Goal: Information Seeking & Learning: Learn about a topic

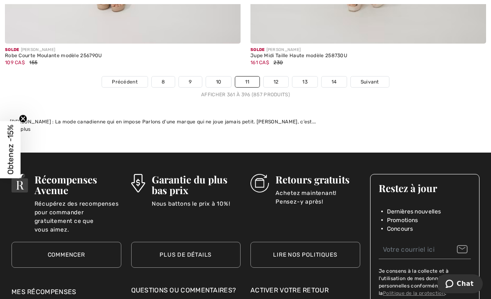
scroll to position [7399, 0]
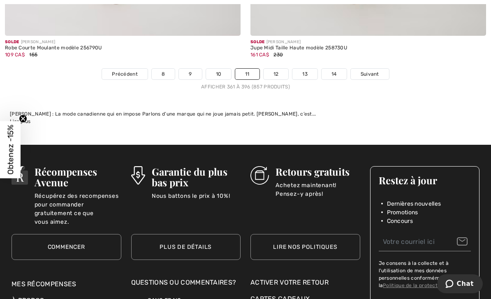
click at [372, 72] on link "Suivant" at bounding box center [370, 74] width 38 height 11
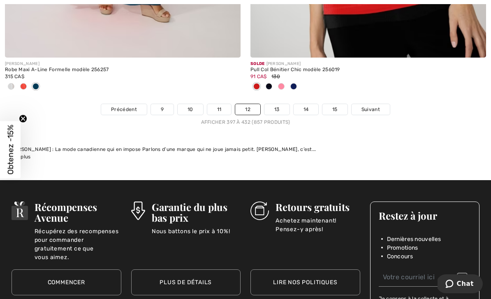
scroll to position [7391, 0]
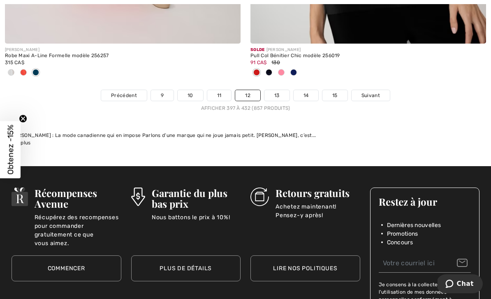
click at [374, 92] on span "Suivant" at bounding box center [371, 95] width 19 height 7
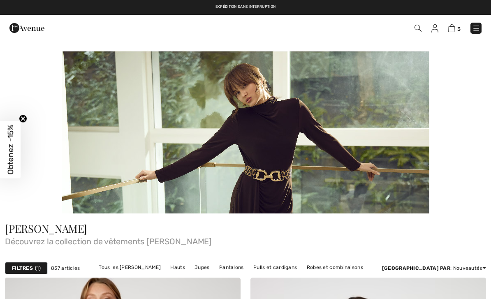
checkbox input "true"
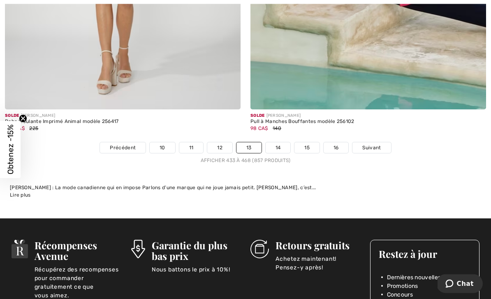
scroll to position [7302, 0]
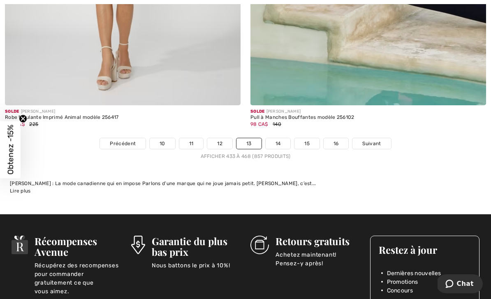
click at [380, 140] on span "Suivant" at bounding box center [371, 143] width 19 height 7
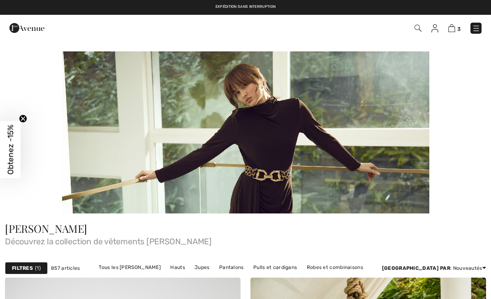
checkbox input "true"
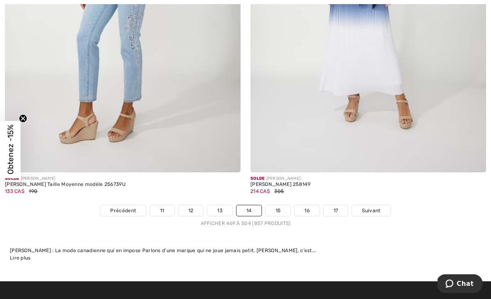
scroll to position [7222, 0]
click at [379, 208] on span "Suivant" at bounding box center [371, 210] width 19 height 7
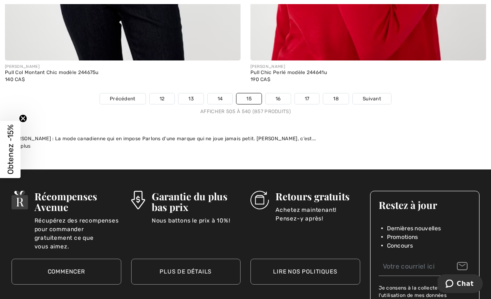
scroll to position [7374, 0]
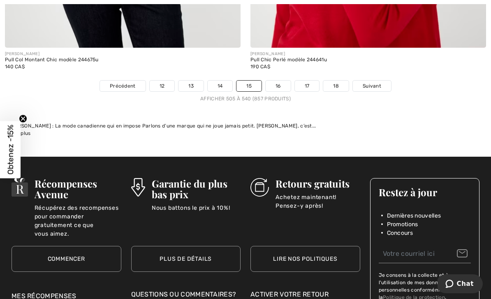
click at [374, 85] on link "Suivant" at bounding box center [372, 86] width 38 height 11
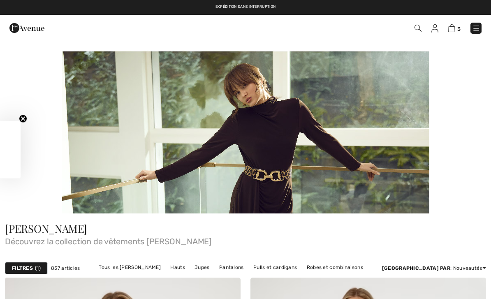
checkbox input "true"
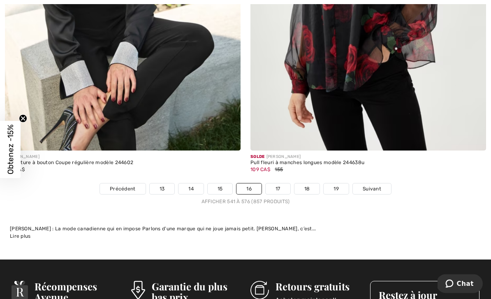
scroll to position [7274, 0]
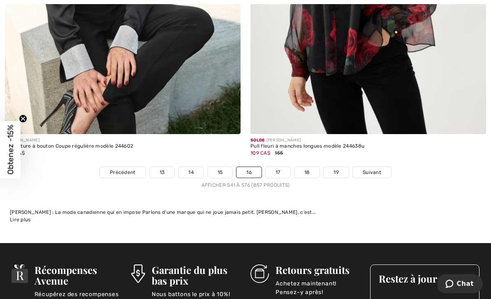
click at [378, 169] on span "Suivant" at bounding box center [372, 172] width 19 height 7
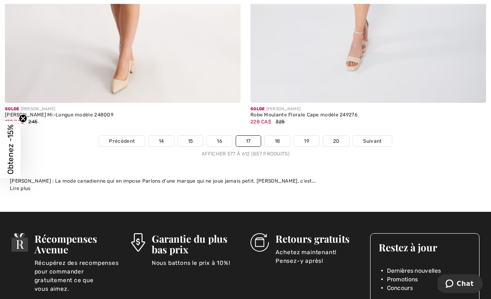
scroll to position [7336, 0]
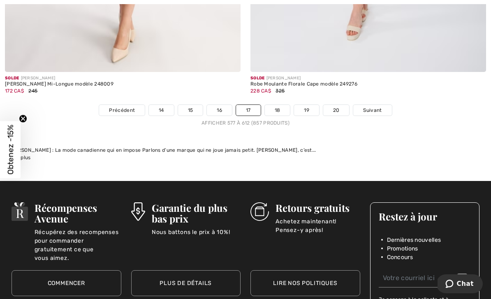
click at [375, 109] on link "Suivant" at bounding box center [372, 110] width 38 height 11
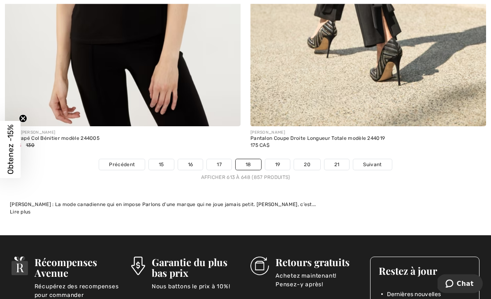
scroll to position [7244, 0]
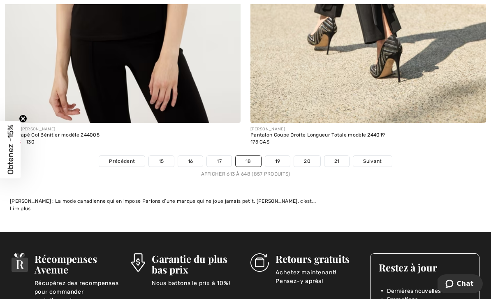
click at [379, 158] on span "Suivant" at bounding box center [372, 161] width 19 height 7
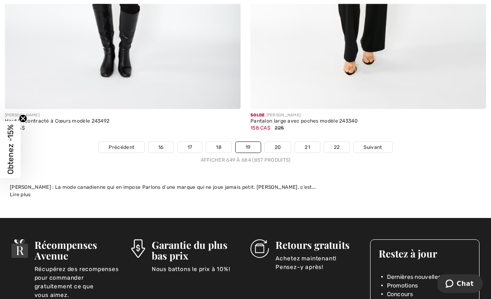
scroll to position [7299, 0]
click at [384, 142] on link "Suivant" at bounding box center [373, 147] width 38 height 11
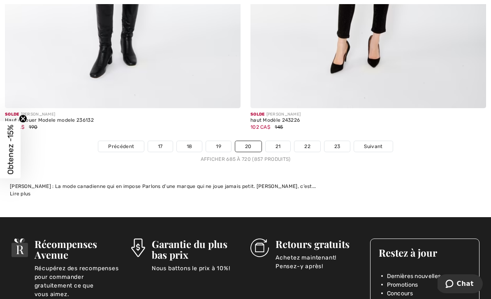
scroll to position [7300, 0]
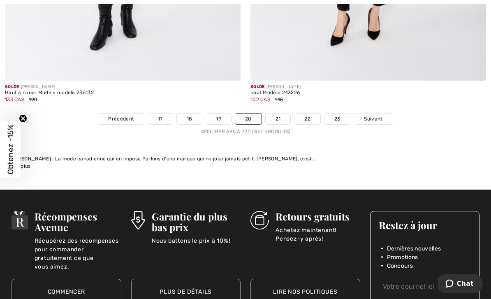
click at [381, 116] on span "Suivant" at bounding box center [373, 119] width 19 height 7
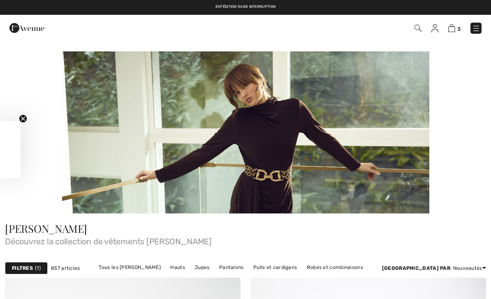
checkbox input "true"
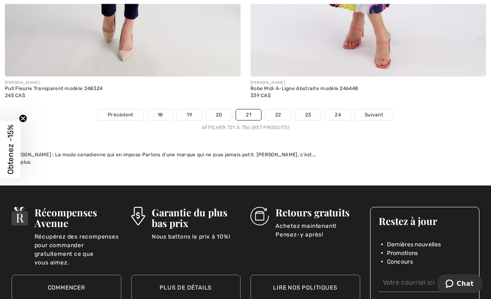
scroll to position [7304, 0]
click at [375, 114] on link "Suivant" at bounding box center [374, 114] width 38 height 11
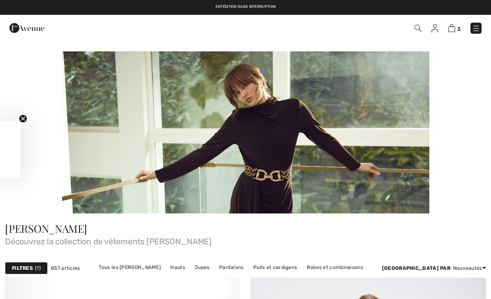
checkbox input "true"
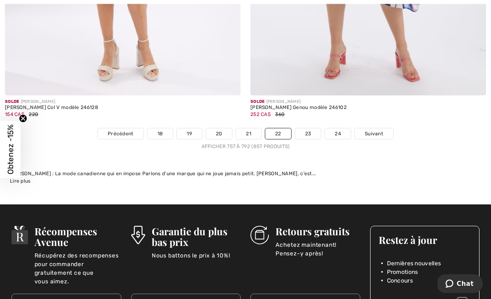
scroll to position [7339, 0]
click at [382, 130] on span "Suivant" at bounding box center [374, 133] width 19 height 7
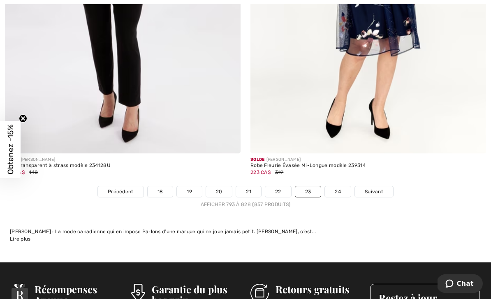
scroll to position [7281, 0]
click at [381, 190] on link "Suivant" at bounding box center [374, 191] width 38 height 11
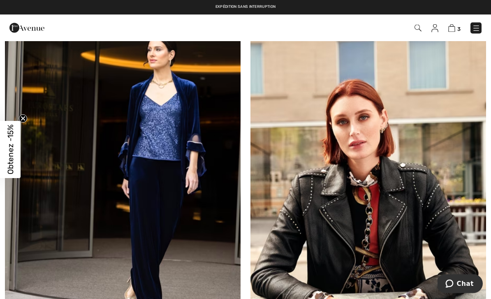
scroll to position [3431, 0]
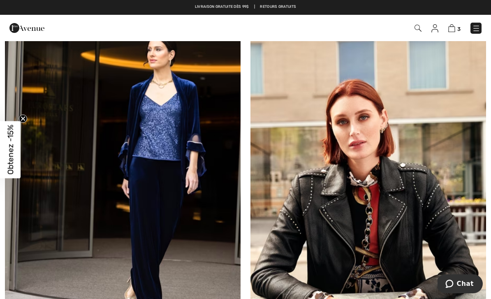
click at [161, 127] on img at bounding box center [123, 201] width 236 height 354
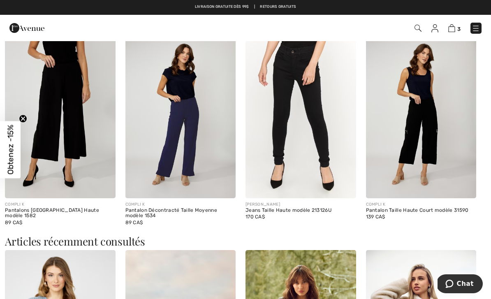
scroll to position [693, 0]
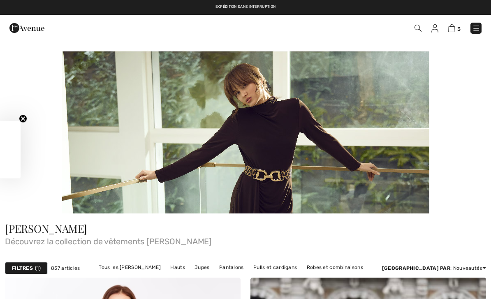
scroll to position [3458, 0]
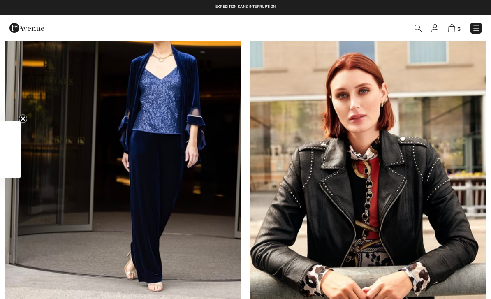
checkbox input "true"
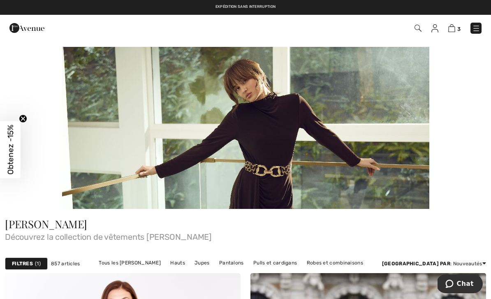
scroll to position [0, 0]
